Goal: Information Seeking & Learning: Learn about a topic

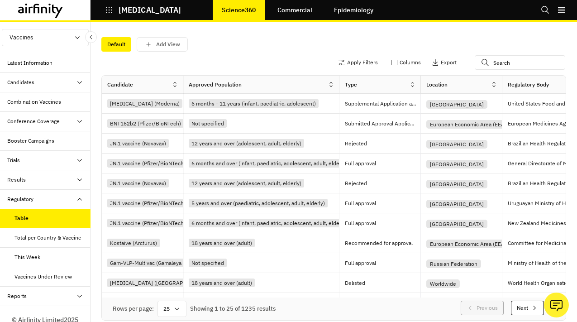
drag, startPoint x: 274, startPoint y: 83, endPoint x: 351, endPoint y: 81, distance: 77.8
click at [341, 81] on div at bounding box center [338, 84] width 5 height 10
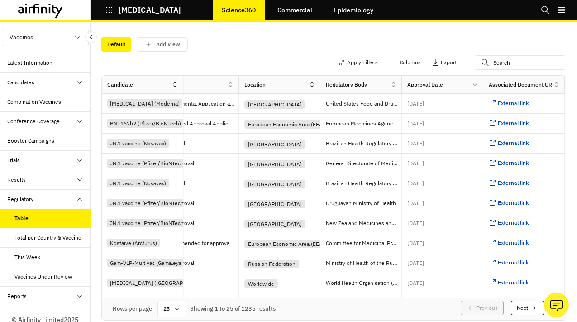
scroll to position [0, 197]
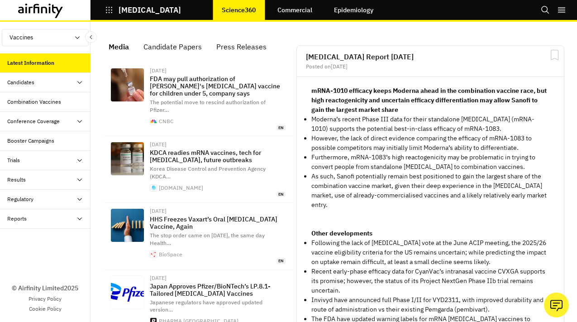
scroll to position [656, 271]
click at [48, 200] on div "Regulatory" at bounding box center [48, 199] width 83 height 8
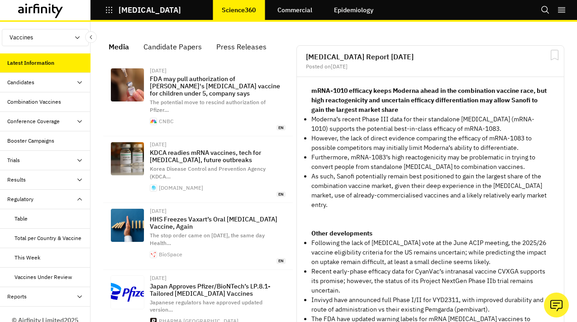
click at [43, 223] on div "Table" at bounding box center [45, 218] width 90 height 19
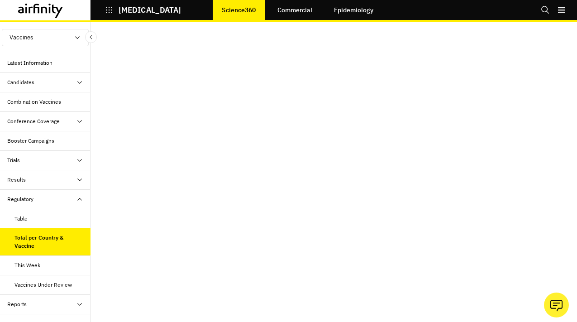
click at [41, 263] on div "This Week" at bounding box center [52, 265] width 76 height 8
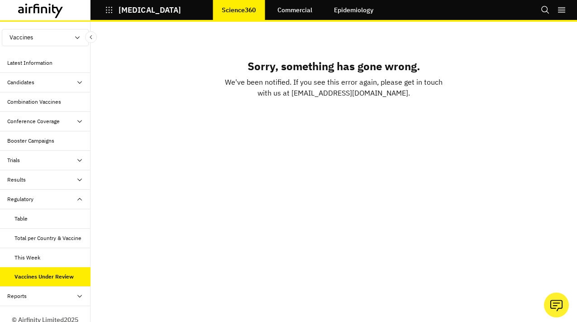
click at [60, 256] on div "This Week" at bounding box center [52, 257] width 76 height 8
click at [50, 220] on div "Table" at bounding box center [52, 218] width 76 height 8
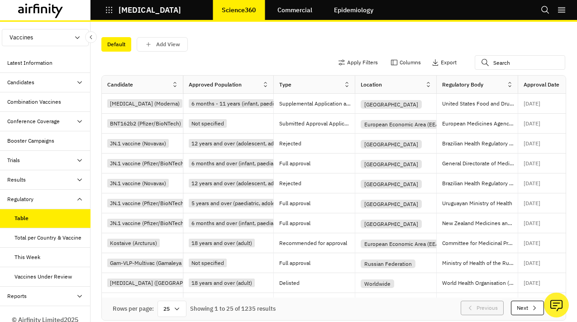
click at [46, 272] on div "Vaccines Under Review" at bounding box center [42, 276] width 57 height 8
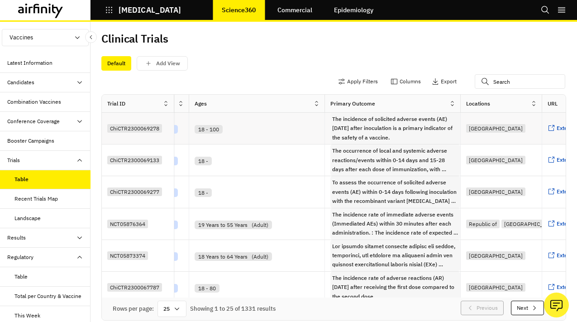
scroll to position [0, 1205]
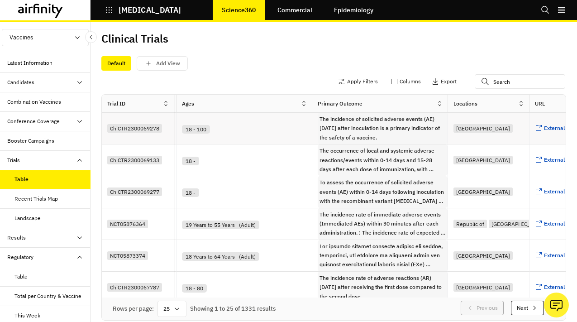
click at [155, 131] on div "ChiCTR2300069278" at bounding box center [134, 128] width 55 height 9
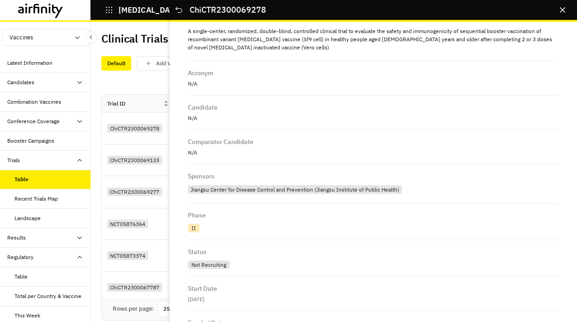
scroll to position [37, 0]
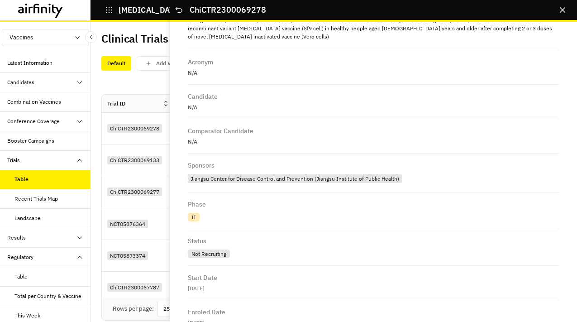
click at [261, 9] on span "ChiCTR2300069278" at bounding box center [227, 10] width 76 height 10
copy div "ChiCTR2300069278 …"
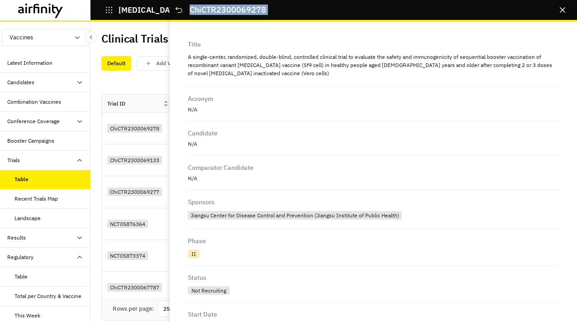
click at [561, 8] on icon "Close" at bounding box center [561, 9] width 5 height 5
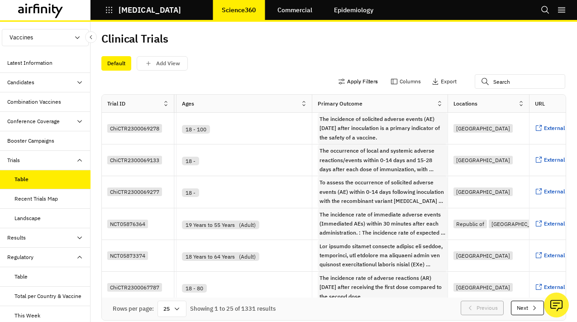
click at [363, 81] on button "Apply Filters" at bounding box center [358, 81] width 40 height 14
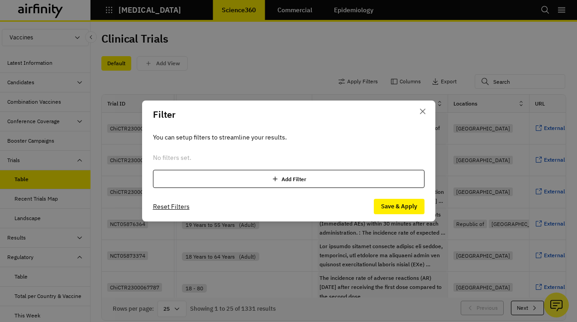
click at [197, 182] on div "Add Filter" at bounding box center [288, 179] width 271 height 18
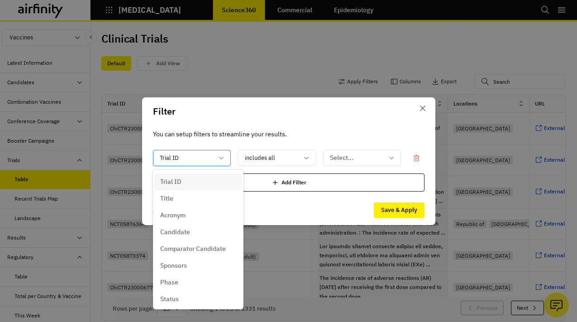
click at [199, 155] on div at bounding box center [186, 157] width 53 height 11
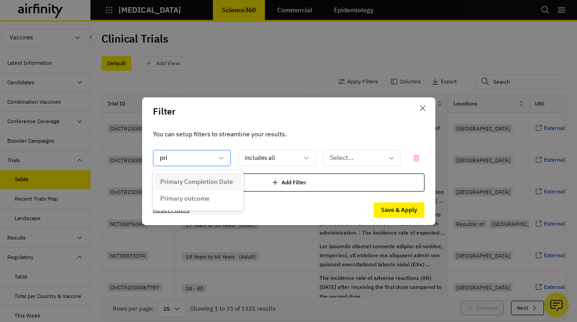
type input "prim"
click at [206, 202] on p "Primary outcome" at bounding box center [184, 198] width 49 height 9
click at [272, 156] on div at bounding box center [271, 157] width 53 height 11
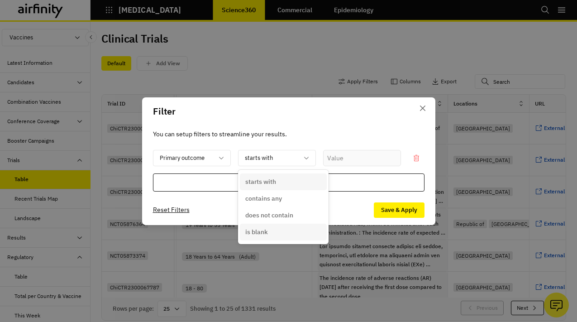
click at [265, 229] on p "is blank" at bounding box center [256, 231] width 23 height 9
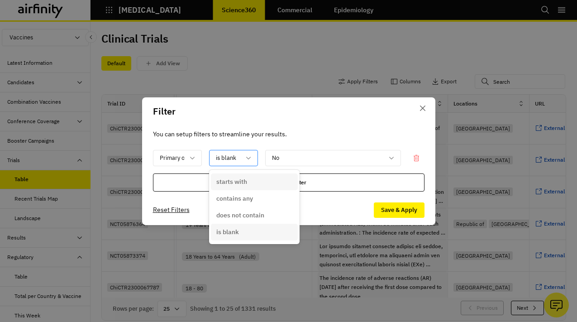
click at [239, 154] on div at bounding box center [228, 157] width 24 height 11
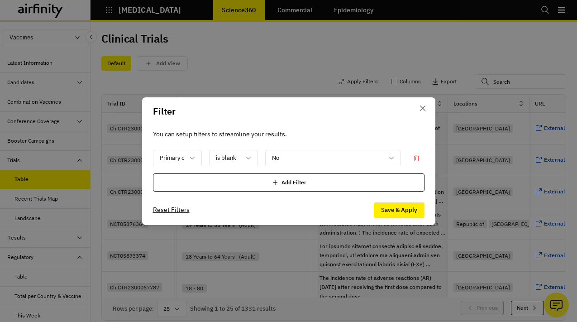
click at [399, 217] on footer "Reset Filters Save & Apply" at bounding box center [288, 210] width 293 height 30
click at [398, 211] on button "Save & Apply" at bounding box center [399, 209] width 51 height 15
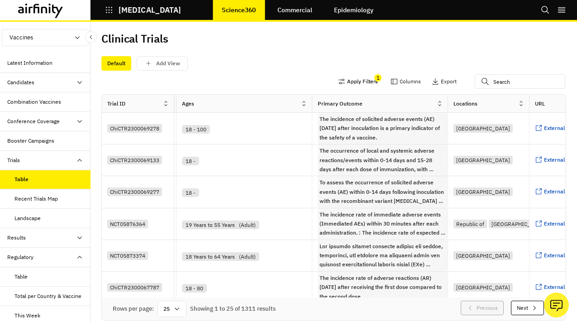
click at [355, 78] on button "Apply Filters" at bounding box center [358, 81] width 40 height 14
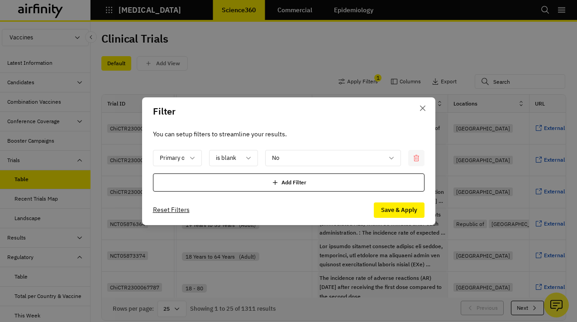
click at [416, 160] on icon at bounding box center [415, 157] width 7 height 7
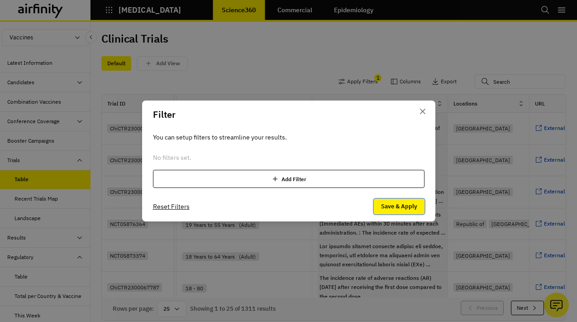
click at [408, 199] on button "Save & Apply" at bounding box center [399, 206] width 51 height 15
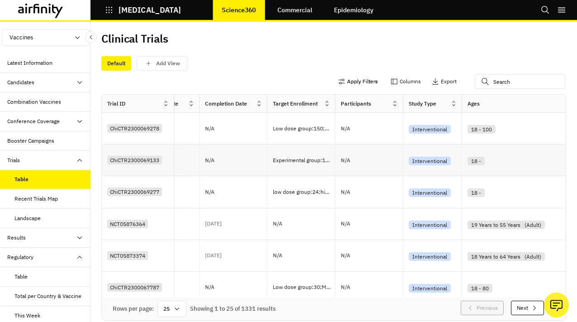
scroll to position [0, 921]
click at [122, 8] on p "[MEDICAL_DATA]" at bounding box center [149, 10] width 62 height 8
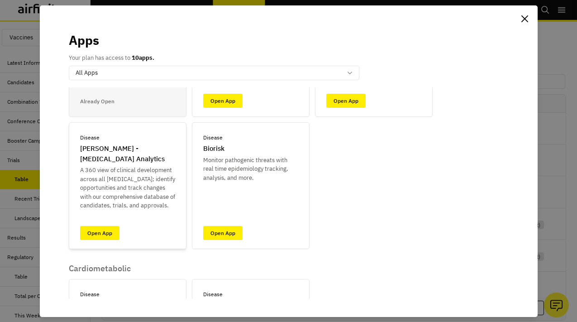
scroll to position [138, 0]
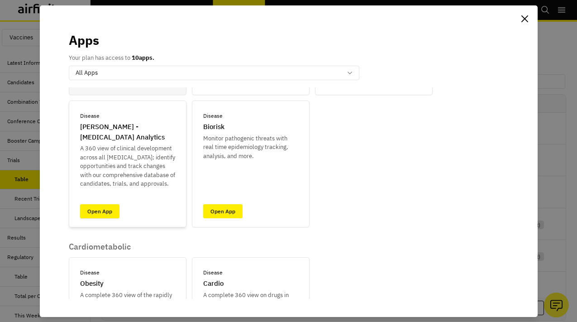
click at [106, 214] on link "Open App" at bounding box center [99, 211] width 39 height 14
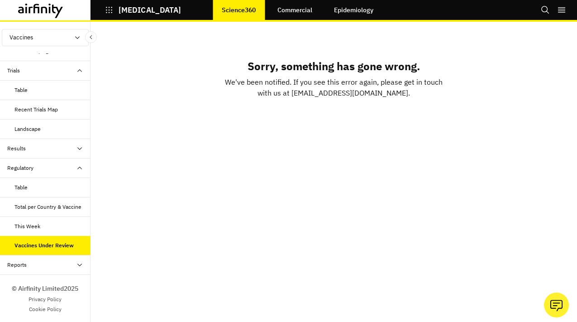
click at [38, 185] on div "Table" at bounding box center [52, 187] width 76 height 8
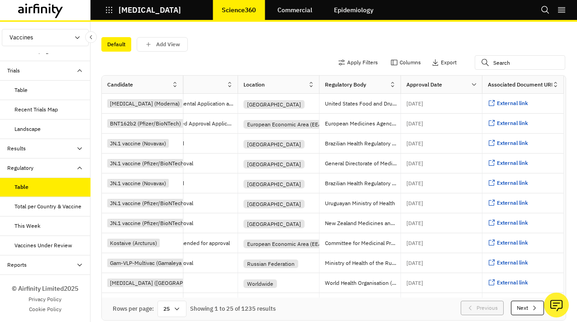
scroll to position [0, 3]
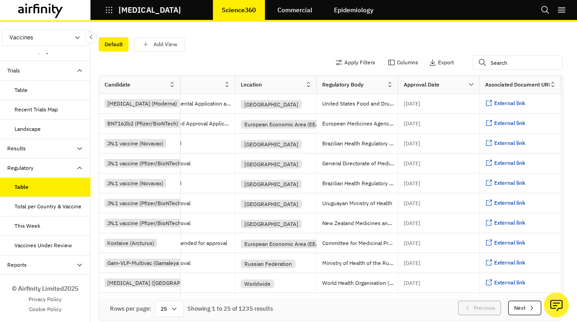
click at [47, 81] on div "Table" at bounding box center [45, 89] width 90 height 19
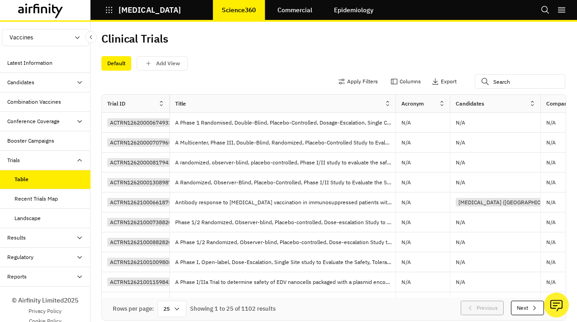
click at [39, 256] on div "Regulatory" at bounding box center [48, 257] width 83 height 8
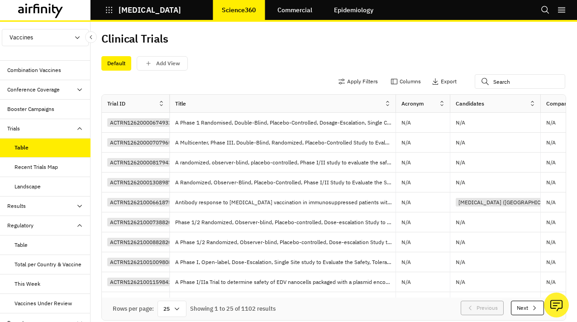
scroll to position [49, 0]
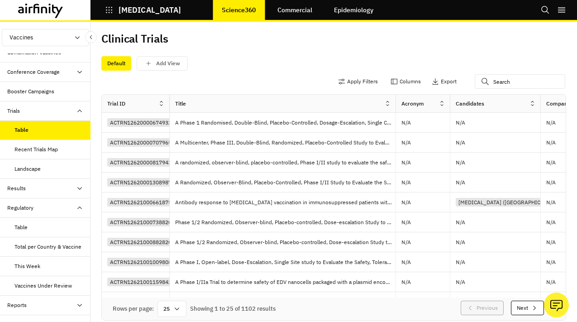
click at [43, 281] on div "Vaccines Under Review" at bounding box center [42, 285] width 57 height 8
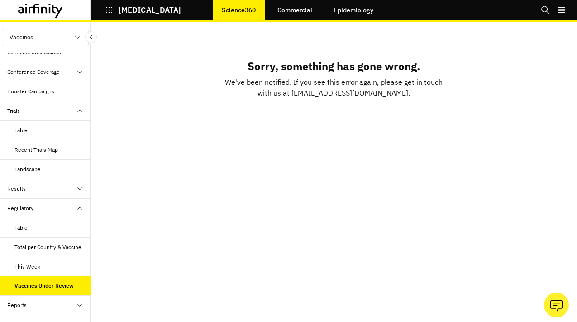
click at [41, 132] on div "Table" at bounding box center [52, 130] width 76 height 8
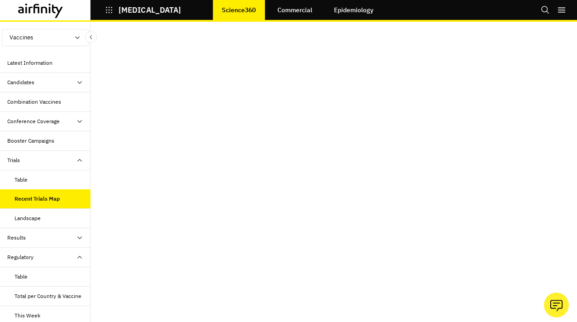
scroll to position [49, 0]
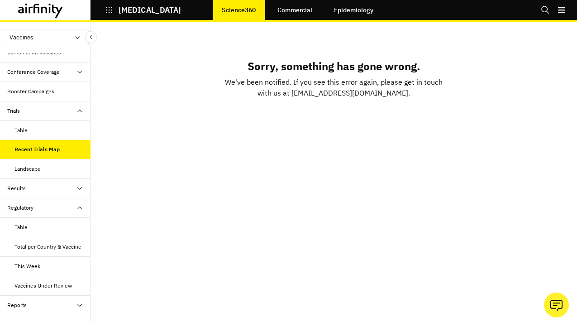
click at [51, 170] on div "Landscape" at bounding box center [52, 169] width 76 height 8
